Goal: Information Seeking & Learning: Learn about a topic

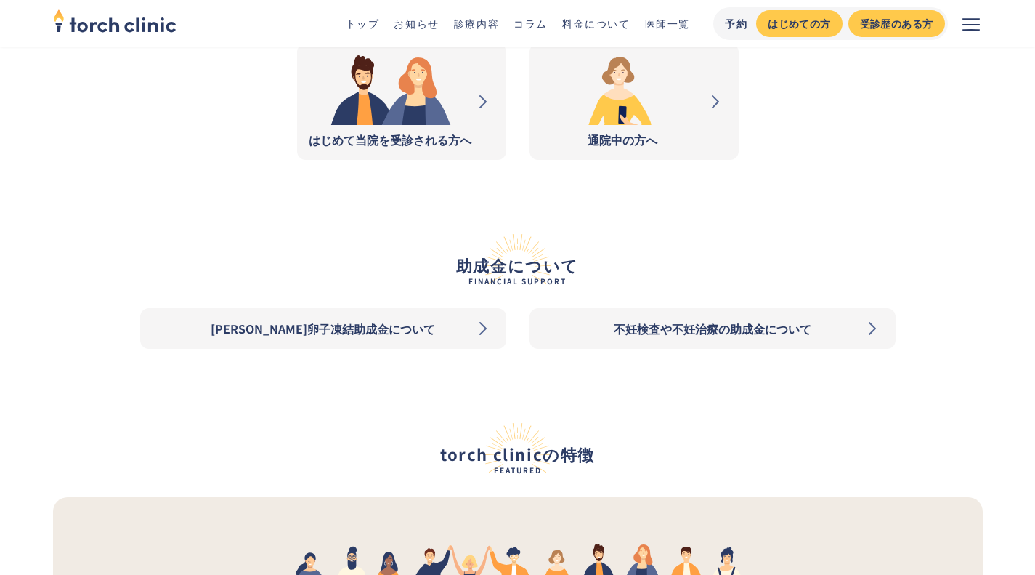
scroll to position [1652, 0]
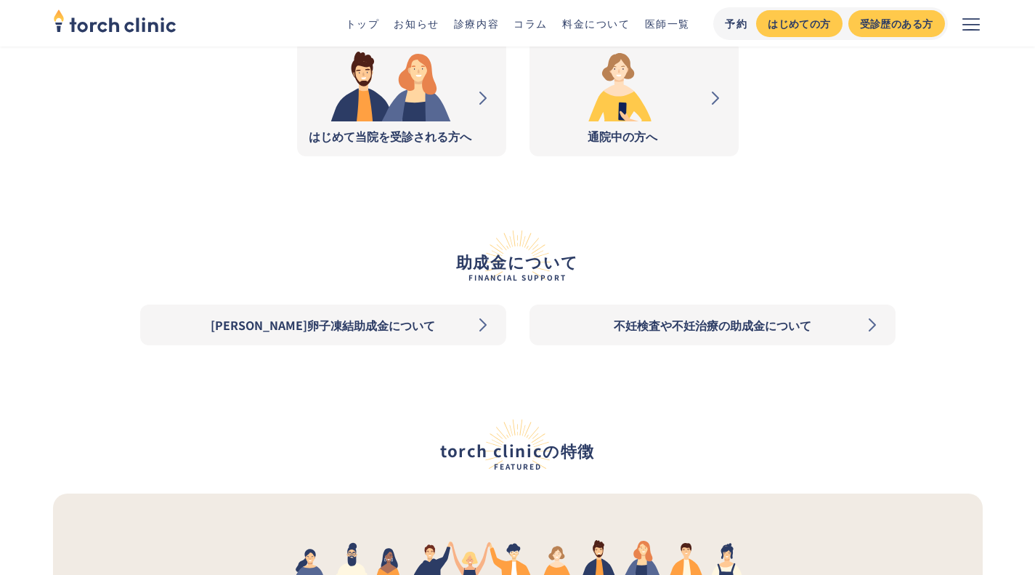
click at [318, 321] on div "東京都卵子凍結助成金について" at bounding box center [323, 324] width 343 height 17
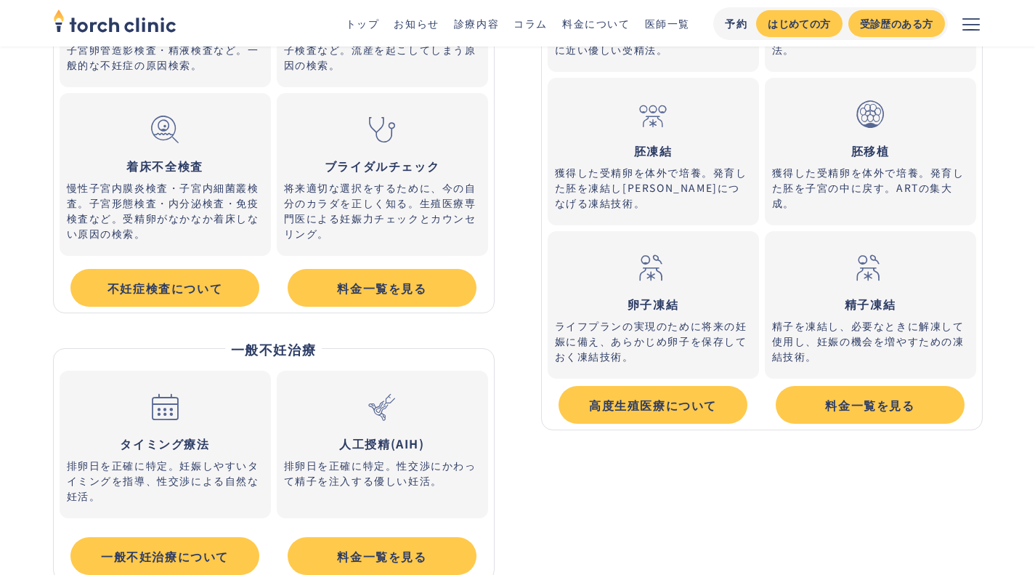
scroll to position [4618, 0]
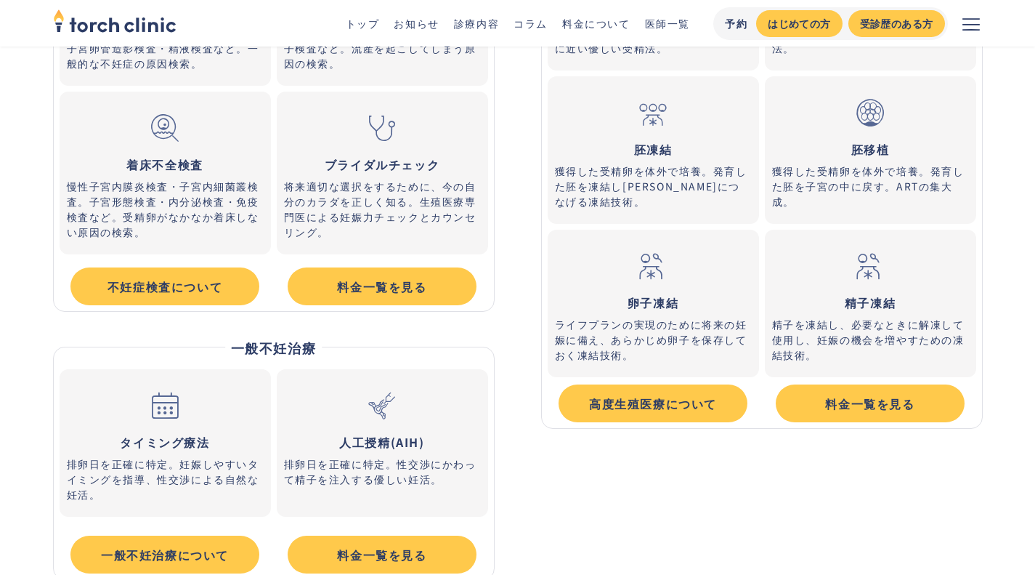
click at [634, 297] on h5 "卵子凍結" at bounding box center [653, 302] width 197 height 15
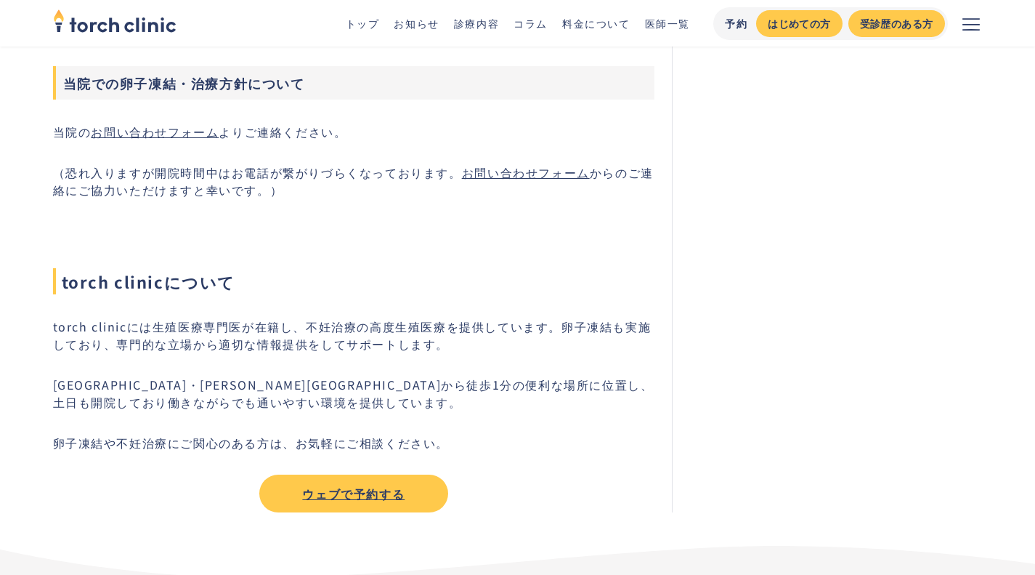
scroll to position [3057, 0]
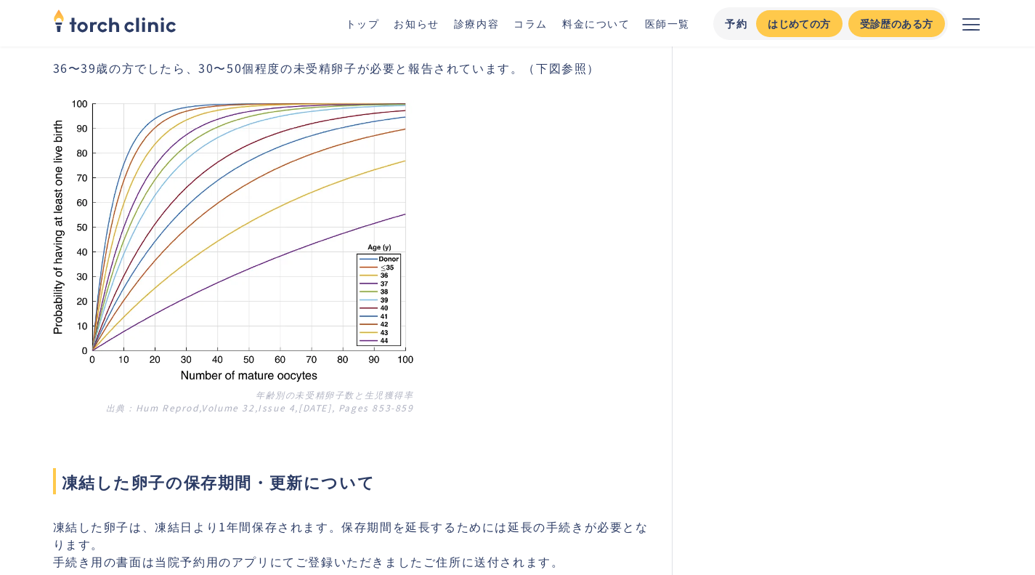
scroll to position [4923, 0]
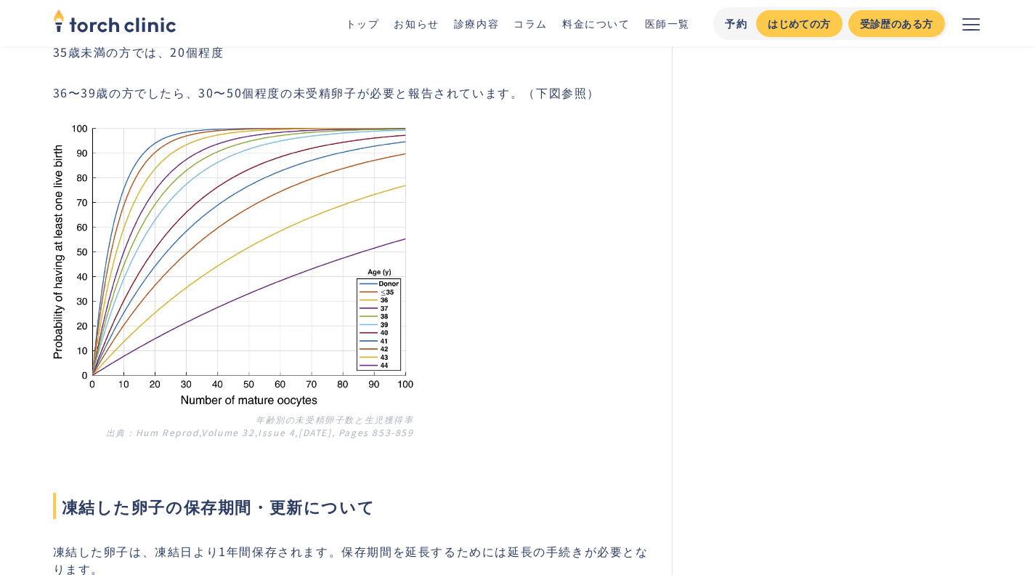
click at [596, 19] on link "料金について" at bounding box center [596, 23] width 68 height 15
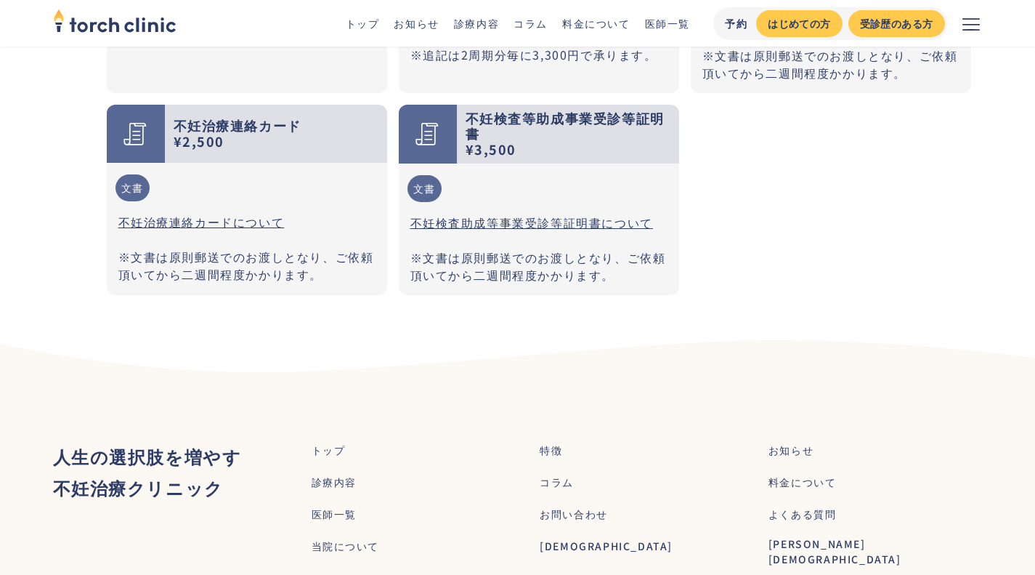
scroll to position [4251, 0]
